Goal: Information Seeking & Learning: Learn about a topic

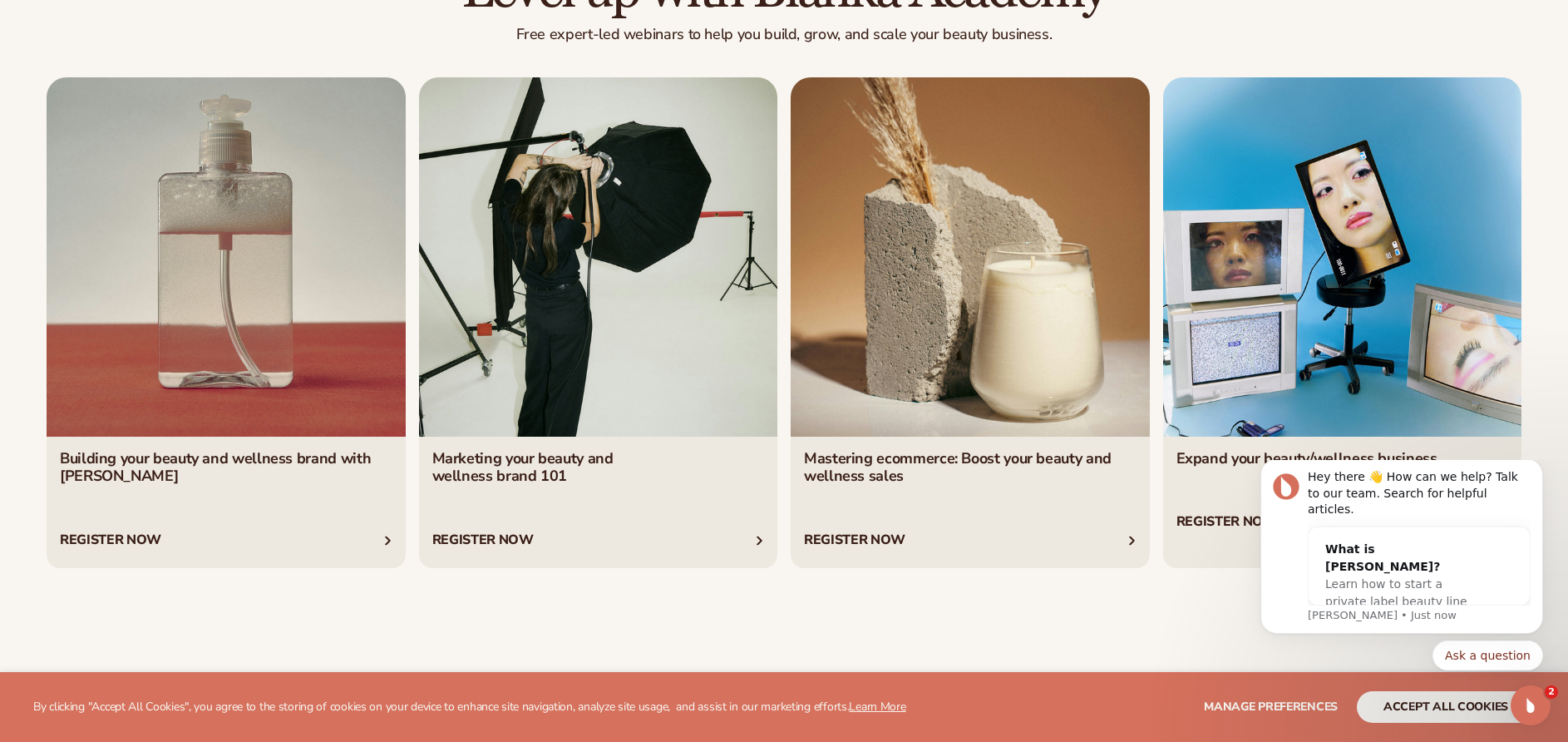
scroll to position [6596, 0]
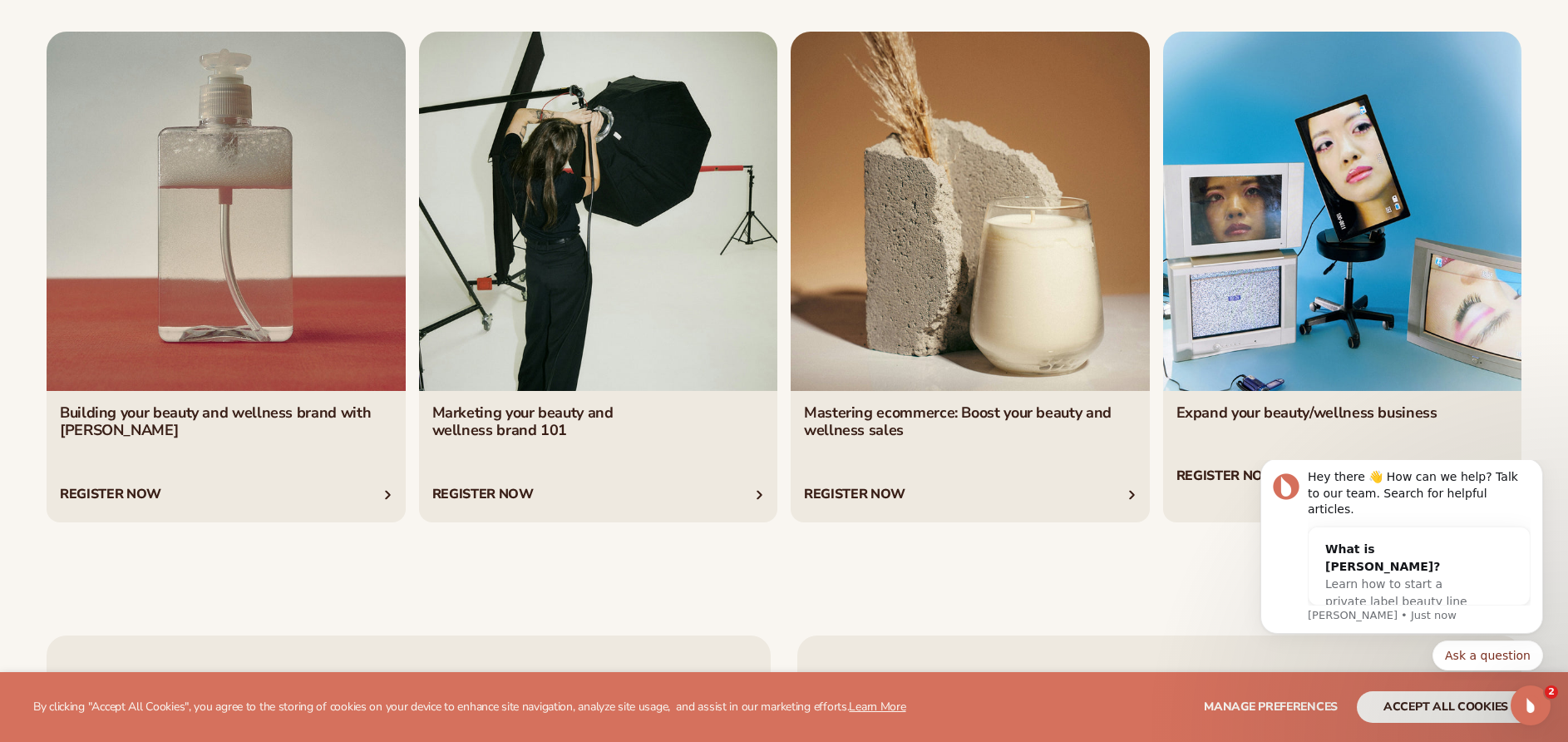
click at [1125, 492] on link "3 / 4" at bounding box center [969, 277] width 359 height 491
